Goal: Information Seeking & Learning: Learn about a topic

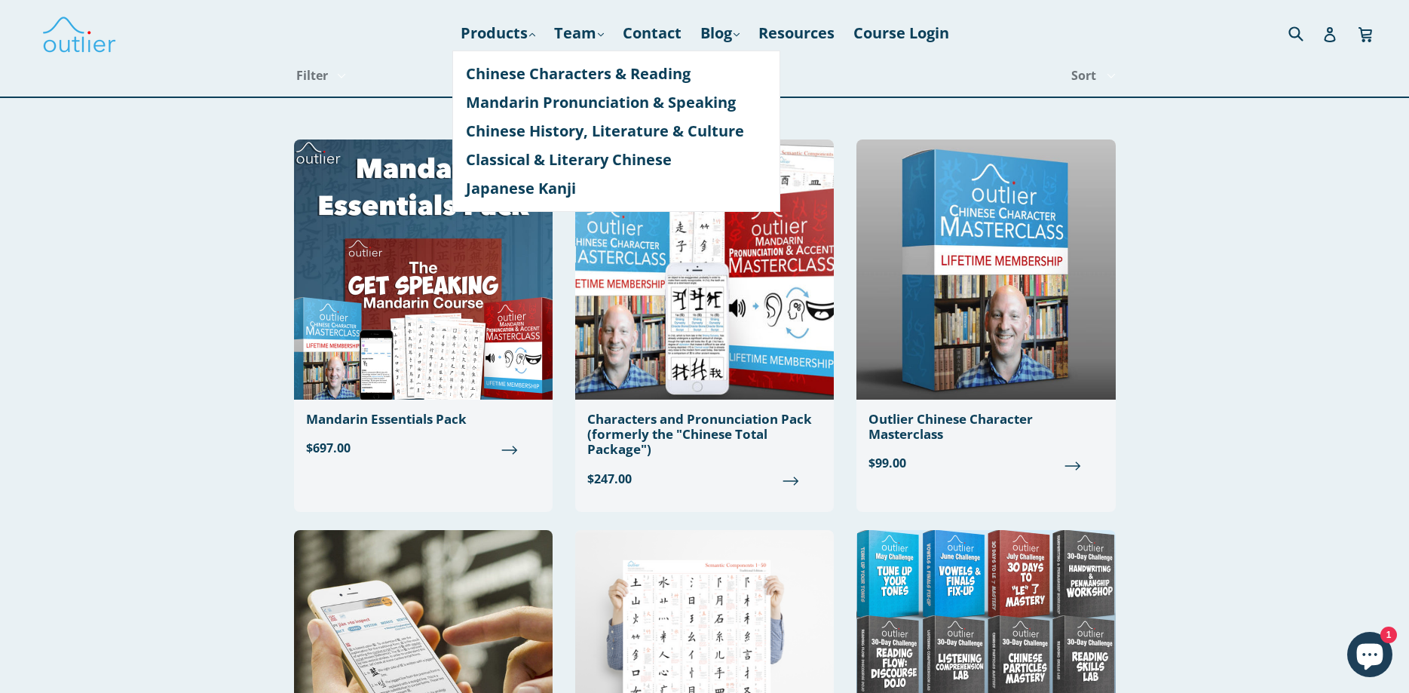
click at [537, 99] on link "Mandarin Pronunciation & Speaking" at bounding box center [616, 102] width 301 height 29
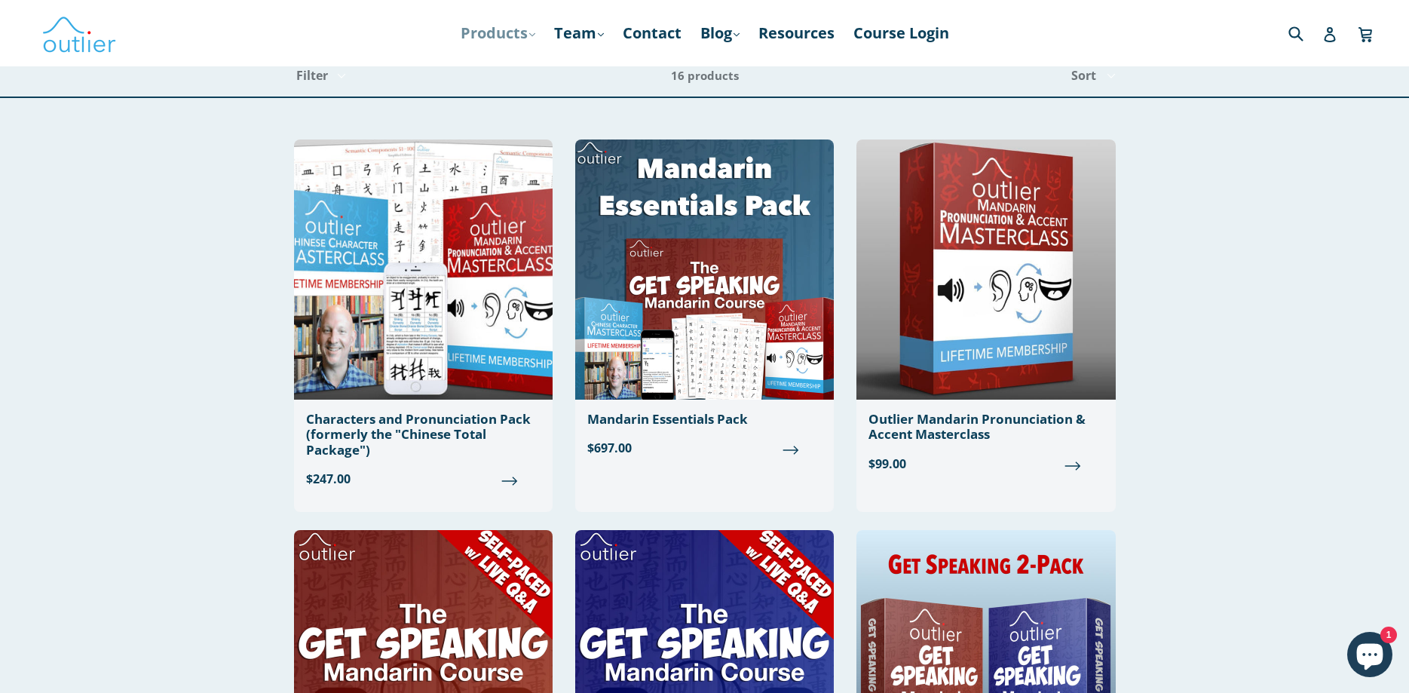
click at [513, 35] on link "Products .cls-1{fill:#231f20} expand" at bounding box center [498, 33] width 90 height 27
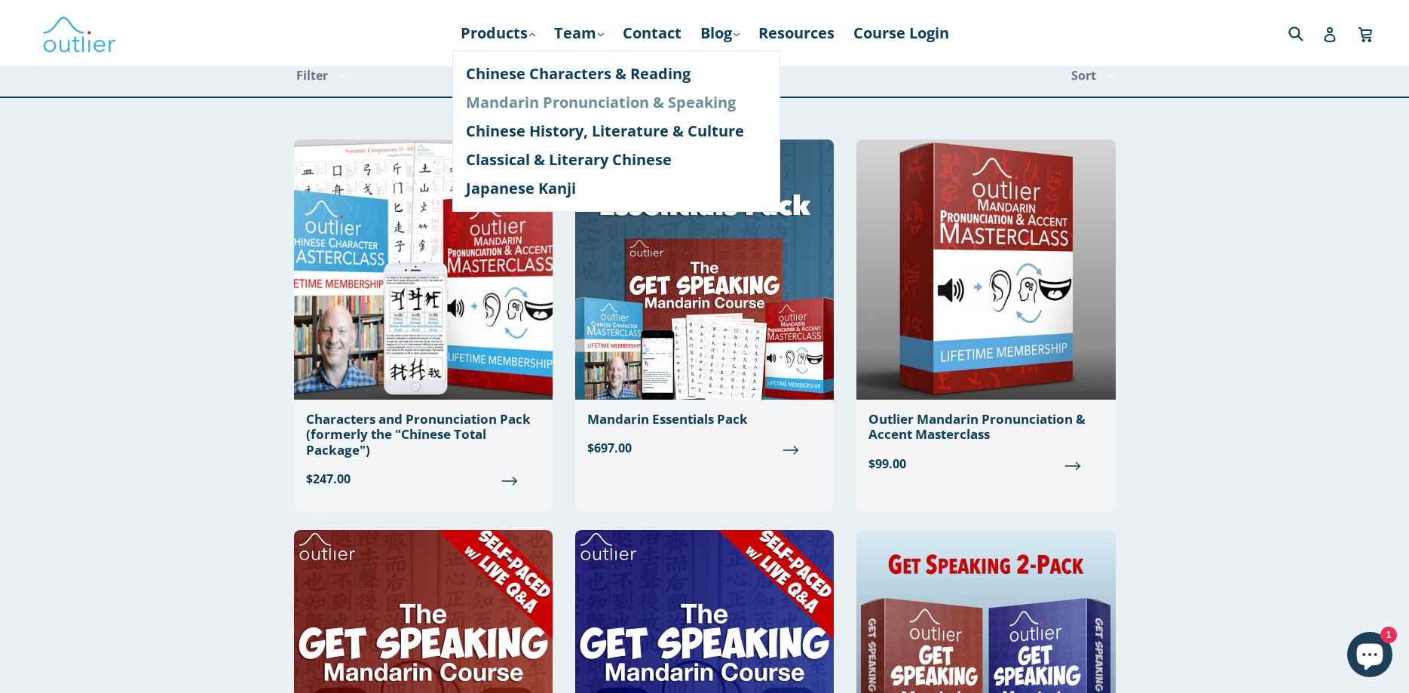
click at [568, 102] on link "Mandarin Pronunciation & Speaking" at bounding box center [616, 102] width 301 height 29
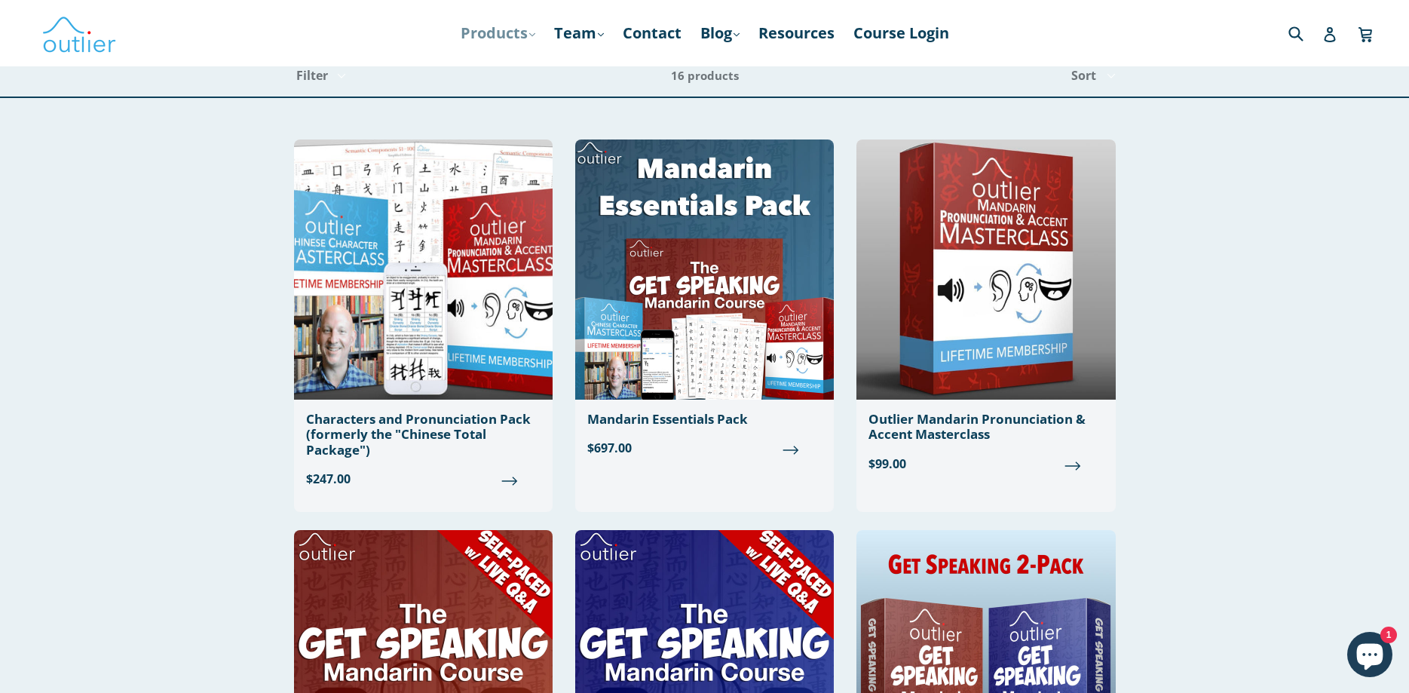
click at [506, 32] on link "Products .cls-1{fill:#231f20} expand" at bounding box center [498, 33] width 90 height 27
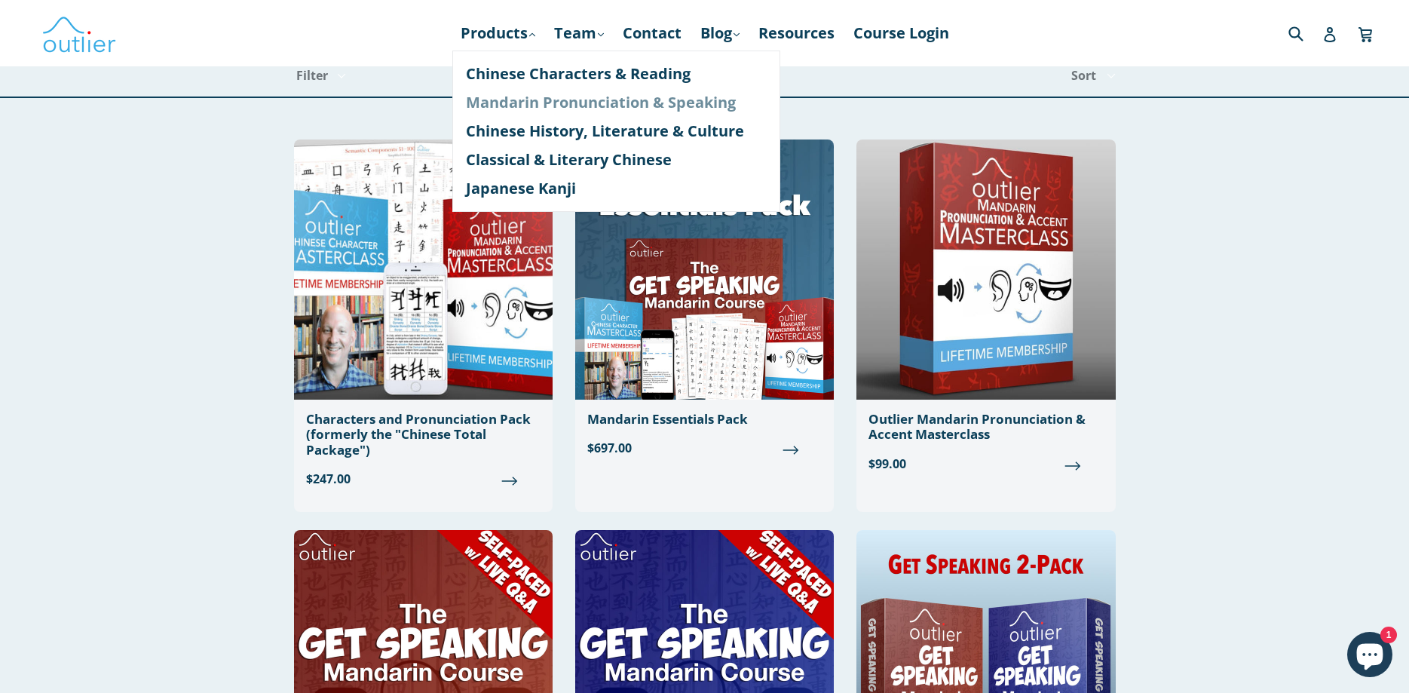
click at [568, 100] on link "Mandarin Pronunciation & Speaking" at bounding box center [616, 102] width 301 height 29
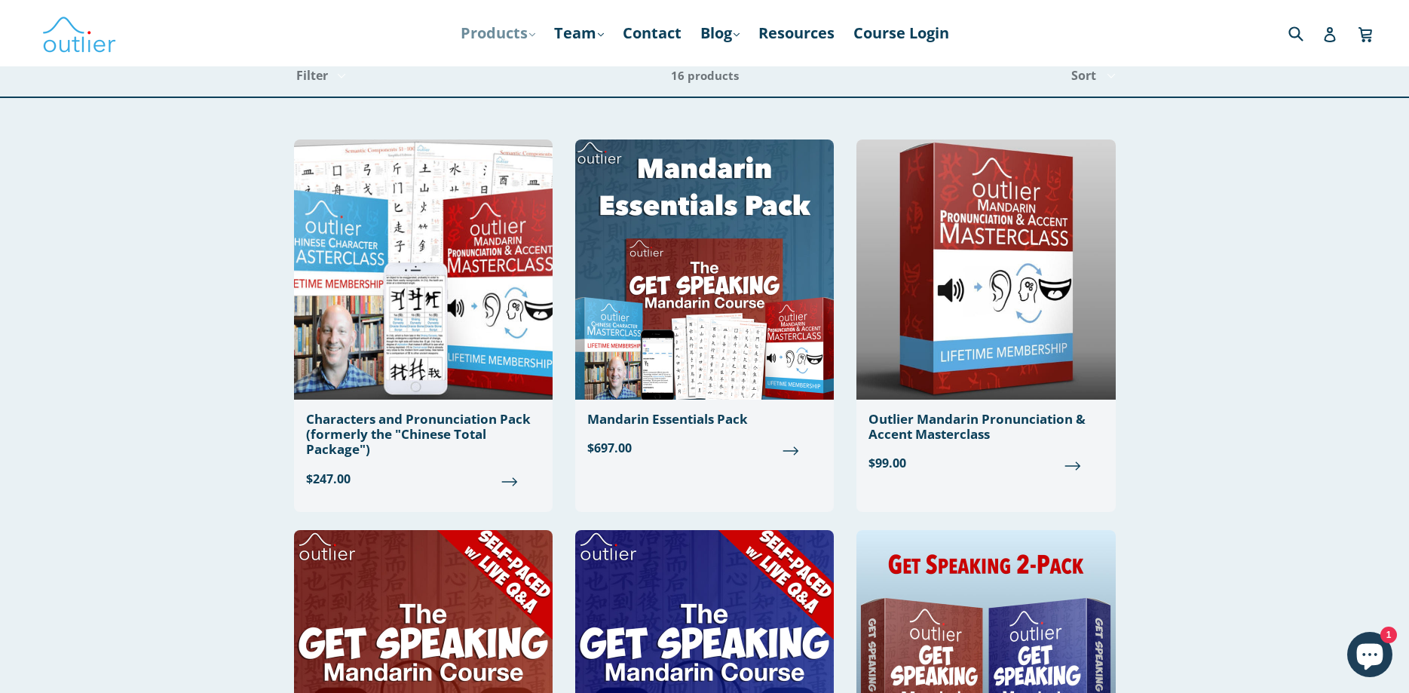
click at [498, 43] on link "Products .cls-1{fill:#231f20} expand" at bounding box center [498, 33] width 90 height 27
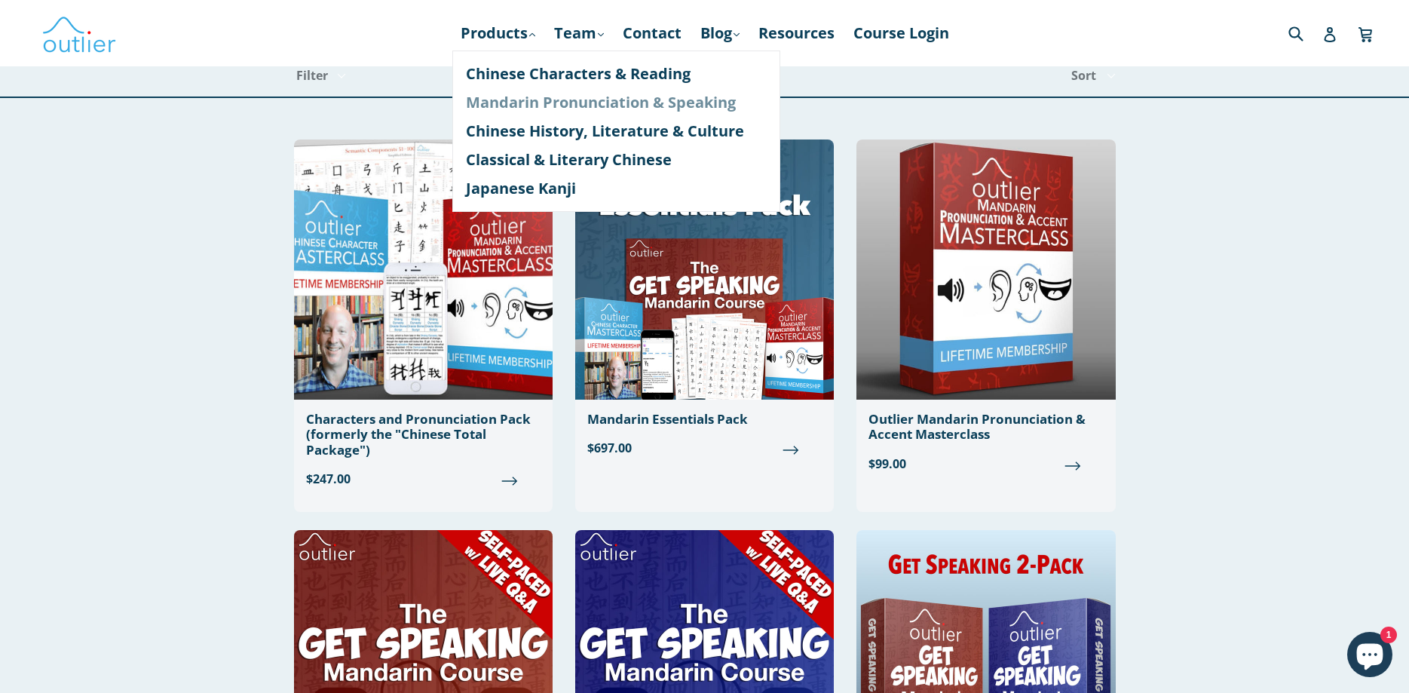
click at [514, 100] on link "Mandarin Pronunciation & Speaking" at bounding box center [616, 102] width 301 height 29
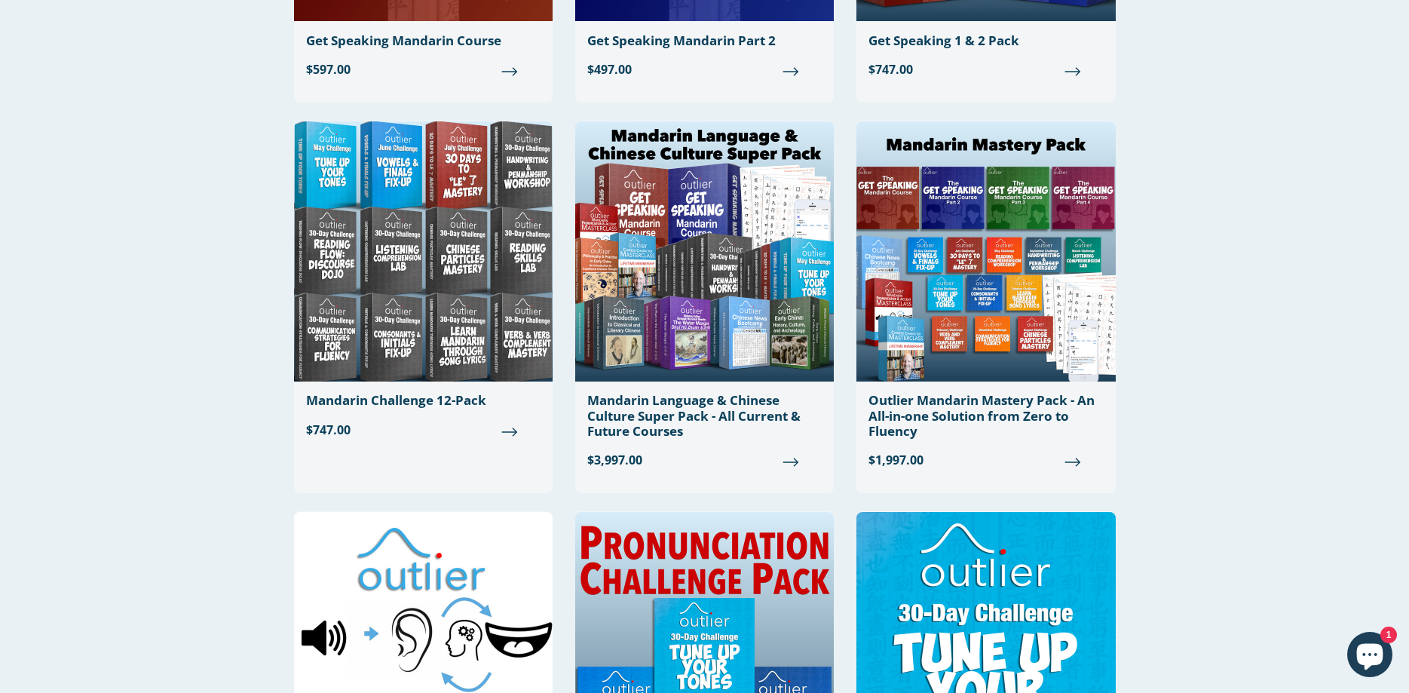
scroll to position [1153, 0]
